Goal: Task Accomplishment & Management: Use online tool/utility

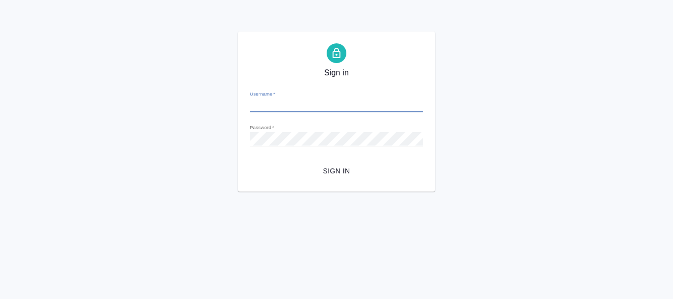
type input "[PERSON_NAME][EMAIL_ADDRESS][DOMAIN_NAME]"
click at [337, 167] on span "Sign in" at bounding box center [337, 171] width 158 height 12
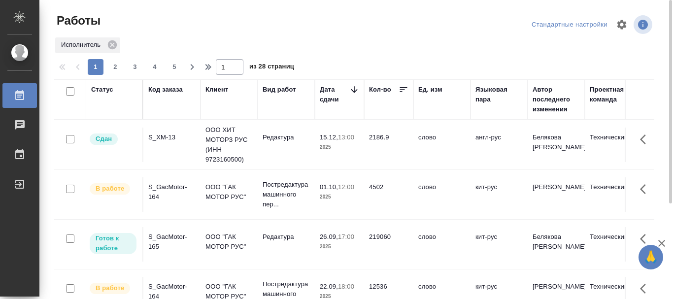
click at [164, 282] on div "S_GacMotor-164" at bounding box center [171, 292] width 47 height 20
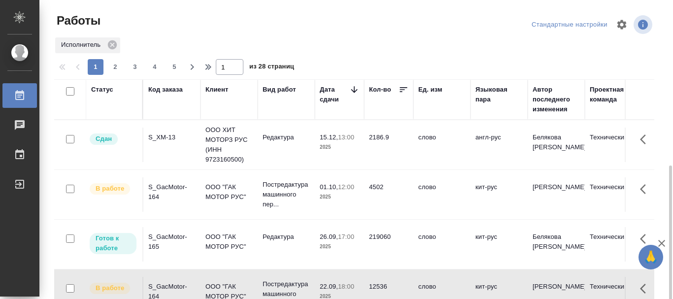
click at [164, 282] on div "S_GacMotor-164" at bounding box center [171, 292] width 47 height 20
click at [147, 227] on td "S_GacMotor-165" at bounding box center [171, 244] width 57 height 34
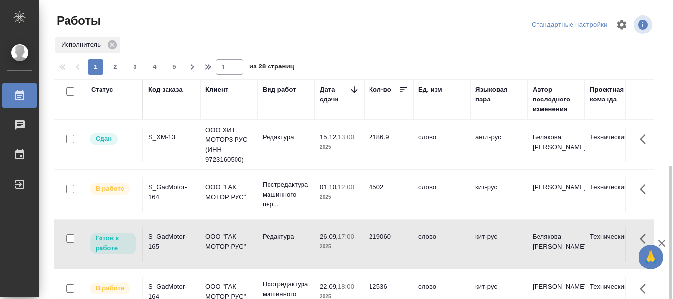
scroll to position [99, 0]
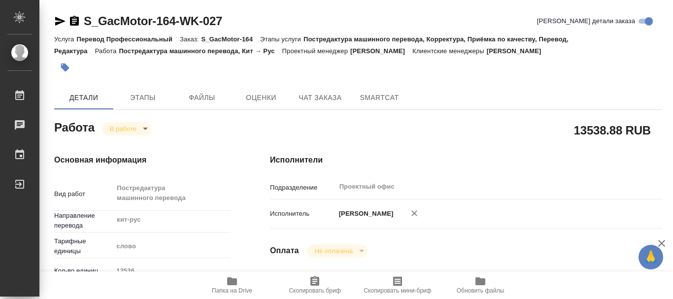
click at [243, 286] on span "Папка на Drive" at bounding box center [232, 284] width 71 height 19
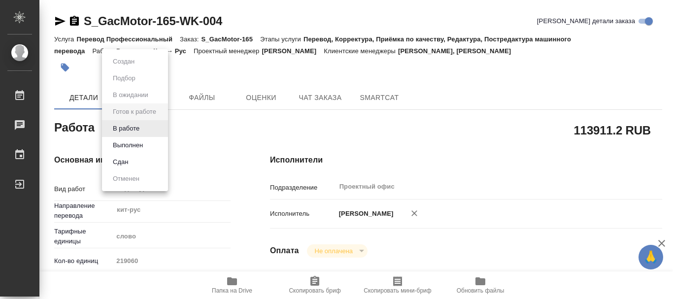
click at [159, 126] on body "🙏 .cls-1 fill:#fff; AWATERA [PERSON_NAME] 0 Чаты График Выйти S_GacMotor-165-WK…" at bounding box center [336, 149] width 673 height 299
click at [126, 129] on button "В работе" at bounding box center [126, 128] width 33 height 11
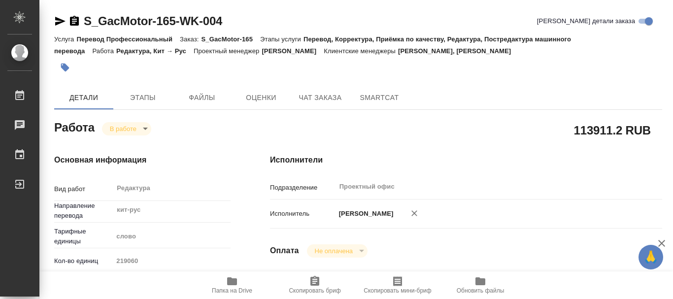
type textarea "x"
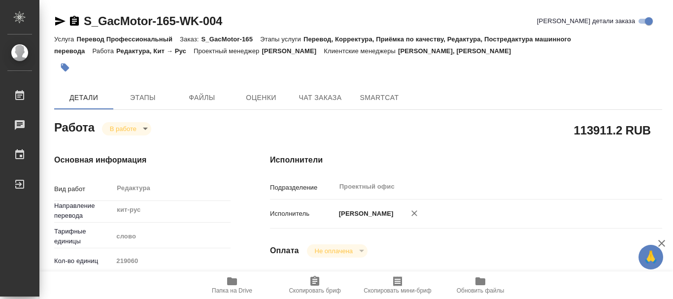
type textarea "x"
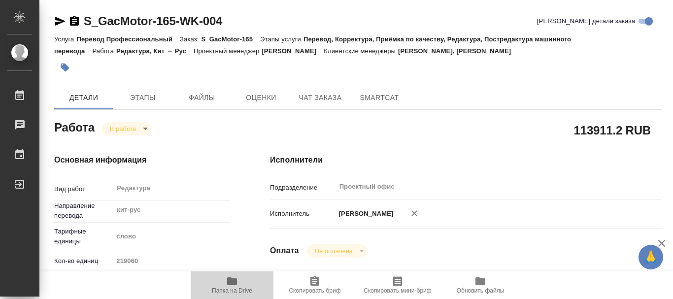
click at [238, 289] on span "Папка на Drive" at bounding box center [232, 290] width 40 height 7
